Goal: Transaction & Acquisition: Purchase product/service

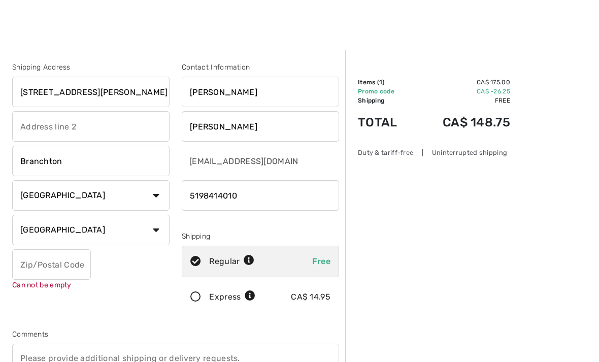
select select "ON"
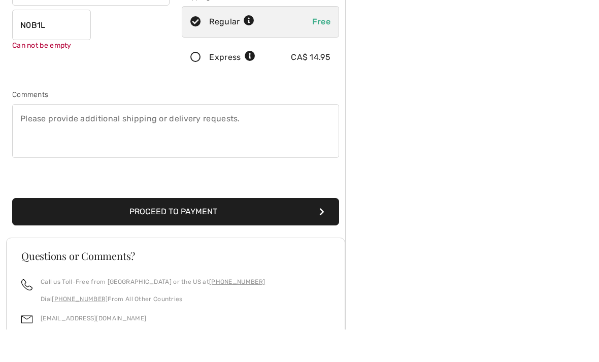
type input "N0B1L0"
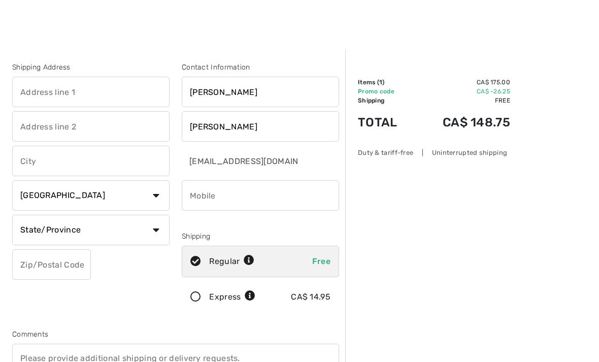
click at [28, 89] on input "text" at bounding box center [90, 92] width 157 height 30
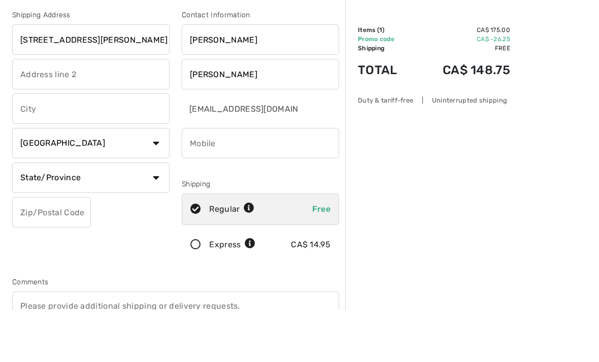
type input "95 Glen Morris Road East"
click at [28, 146] on input "text" at bounding box center [90, 161] width 157 height 30
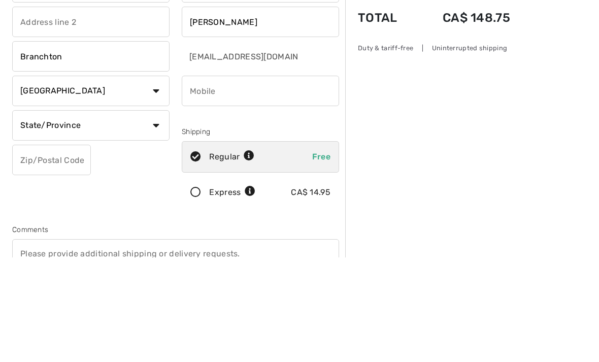
type input "Branchton"
click at [211, 180] on input "phone" at bounding box center [260, 195] width 157 height 30
type input "5198414010"
click at [44, 215] on select "State/Province Alberta British Columbia Manitoba New Brunswick Newfoundland and…" at bounding box center [90, 230] width 157 height 30
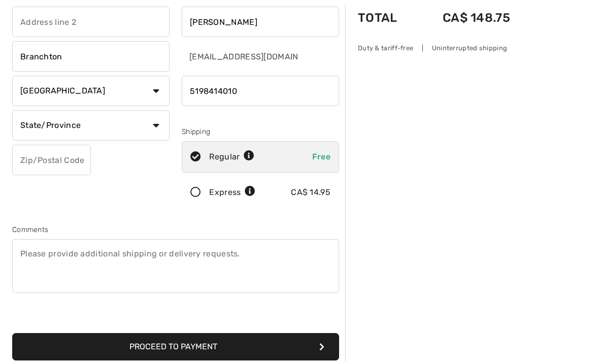
select select "ON"
click at [22, 156] on input "text" at bounding box center [51, 160] width 79 height 30
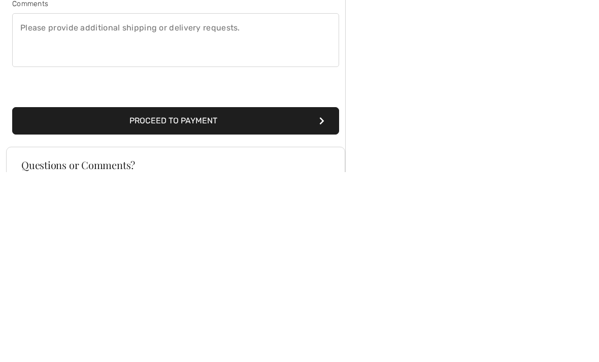
scroll to position [143, 0]
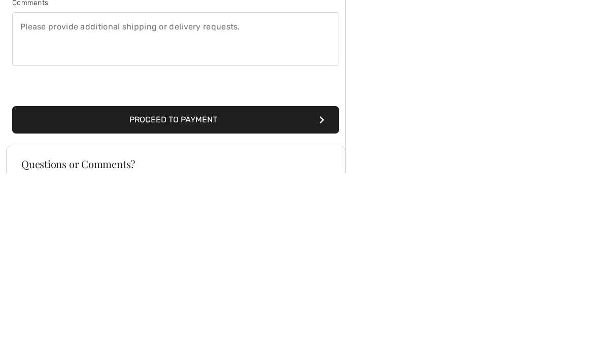
type input "N0B1L0"
click at [193, 295] on button "Proceed to Payment" at bounding box center [175, 308] width 327 height 27
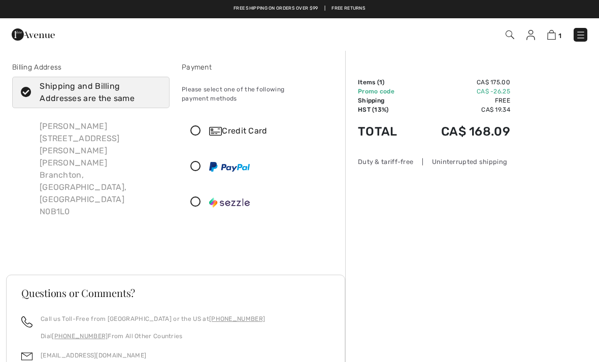
click at [202, 126] on icon at bounding box center [195, 131] width 27 height 11
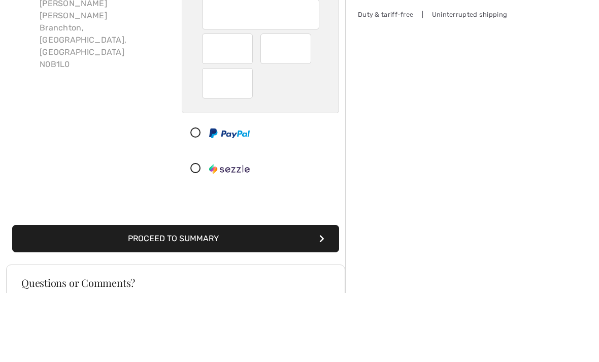
scroll to position [148, 0]
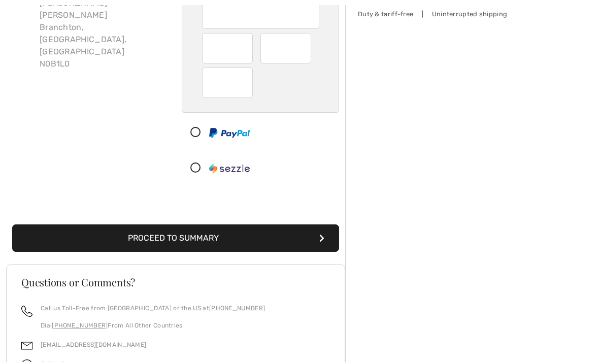
click at [189, 227] on button "Proceed to Summary" at bounding box center [175, 237] width 327 height 27
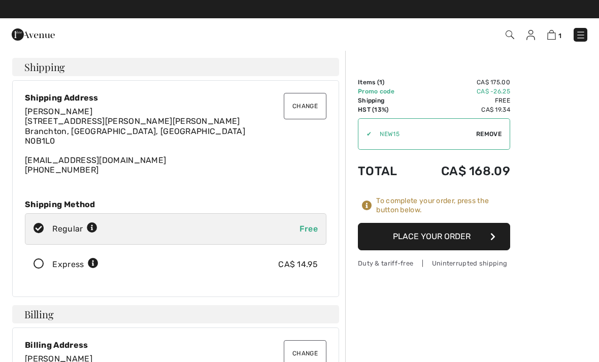
click at [434, 232] on button "Place Your Order" at bounding box center [434, 236] width 152 height 27
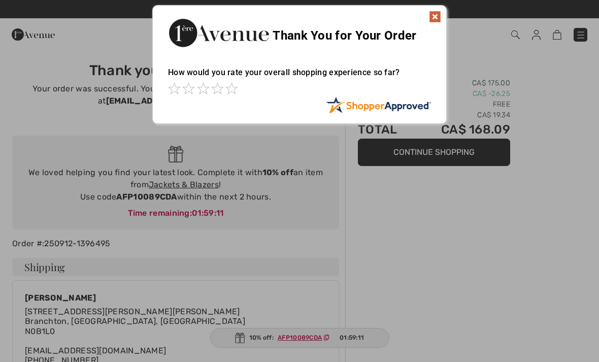
click at [434, 15] on img at bounding box center [435, 17] width 12 height 12
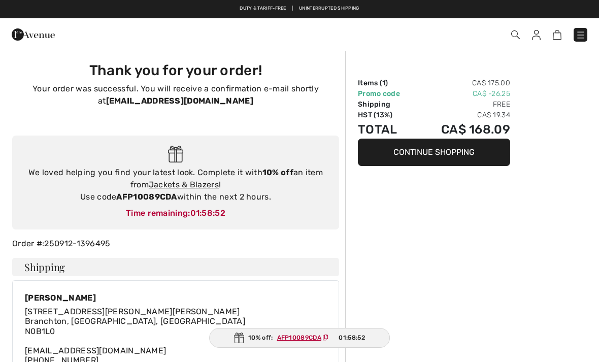
click at [202, 187] on link "Jackets & Blazers" at bounding box center [184, 185] width 70 height 10
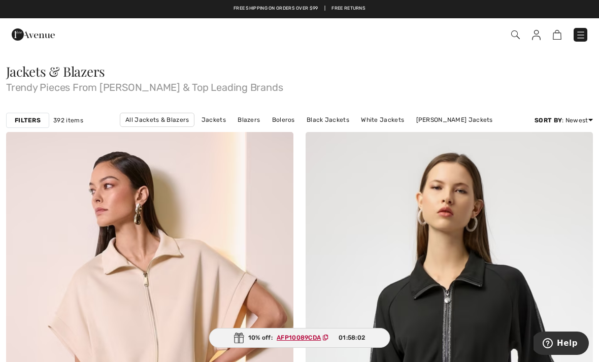
click at [584, 31] on img at bounding box center [580, 35] width 10 height 10
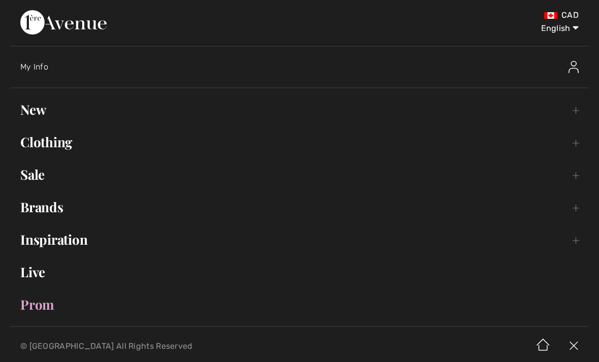
click at [44, 139] on link "Clothing Toggle submenu" at bounding box center [299, 142] width 578 height 22
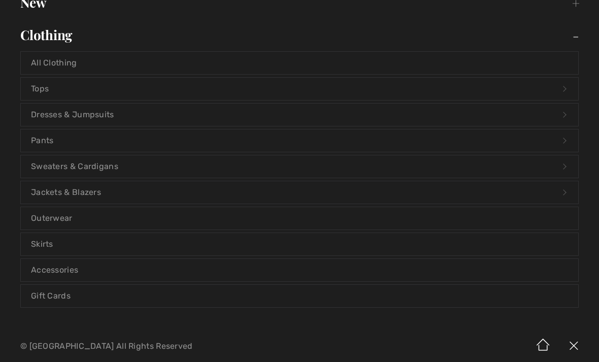
scroll to position [108, 0]
click at [63, 164] on link "Sweaters & Cardigans Open submenu" at bounding box center [299, 165] width 557 height 22
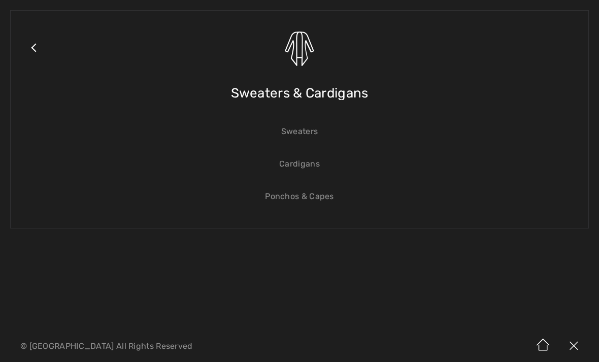
click at [303, 160] on link "Cardigans" at bounding box center [299, 164] width 557 height 22
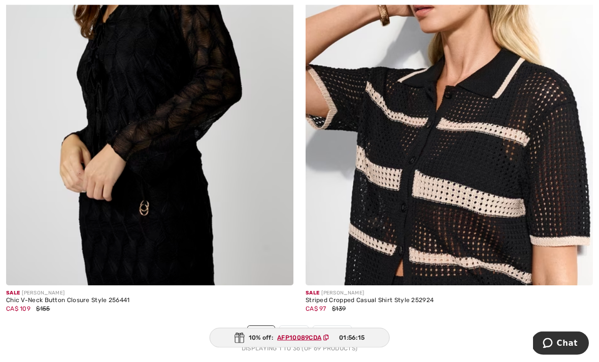
scroll to position [8707, 0]
click at [294, 326] on link "2" at bounding box center [294, 332] width 28 height 13
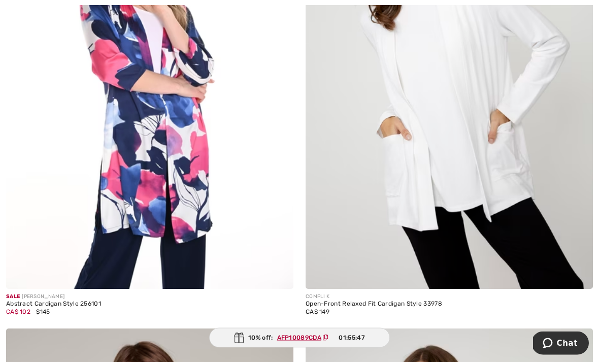
scroll to position [1211, 0]
click at [385, 304] on div "Open-Front Relaxed Fit Cardigan Style 33978" at bounding box center [448, 303] width 287 height 7
click at [419, 132] on img at bounding box center [448, 73] width 287 height 431
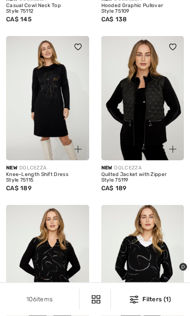
scroll to position [3121, 0]
